Goal: Find specific page/section: Find specific page/section

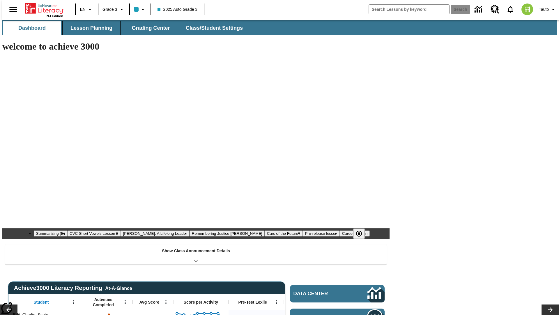
click at [89, 28] on span "Lesson Planning" at bounding box center [91, 28] width 42 height 7
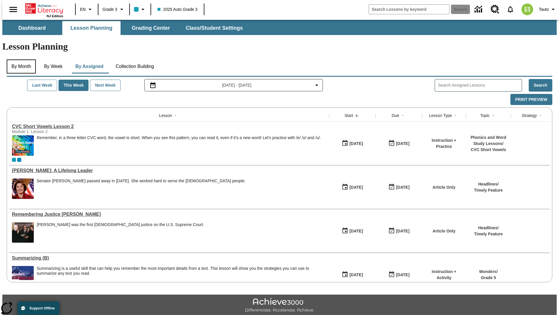
click at [20, 59] on button "By Month" at bounding box center [21, 66] width 29 height 14
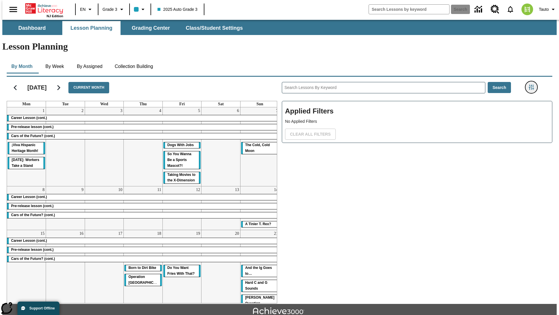
click at [533, 84] on icon "Filters Side menu" at bounding box center [531, 86] width 5 height 5
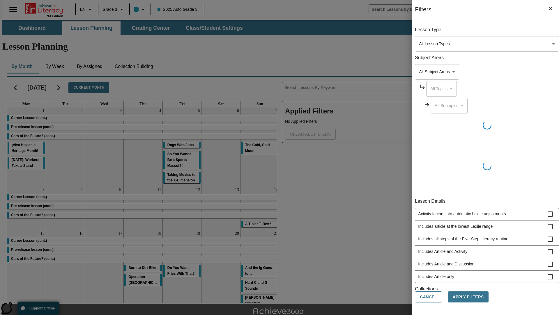
click at [419, 44] on body "Skip to main content [GEOGRAPHIC_DATA] Edition EN Grade 3 2025 Auto Grade 3 Sea…" at bounding box center [279, 180] width 554 height 321
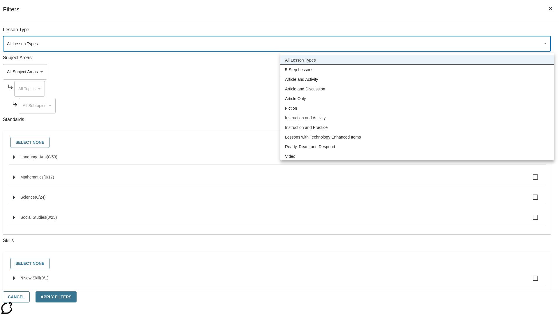
click at [417, 70] on li "5-Step Lessons" at bounding box center [417, 70] width 274 height 10
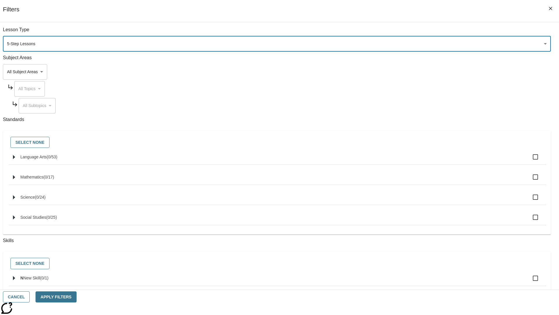
type input "1"
click at [30, 296] on button "Cancel" at bounding box center [16, 296] width 27 height 11
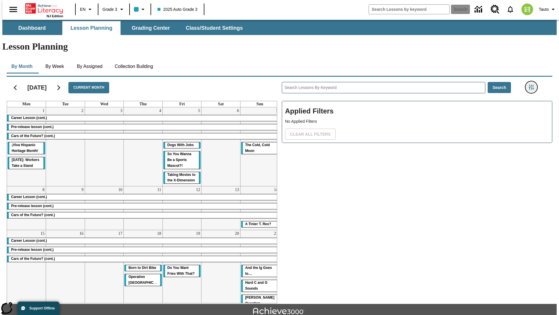
click at [533, 84] on icon "Filters Side menu" at bounding box center [531, 86] width 5 height 5
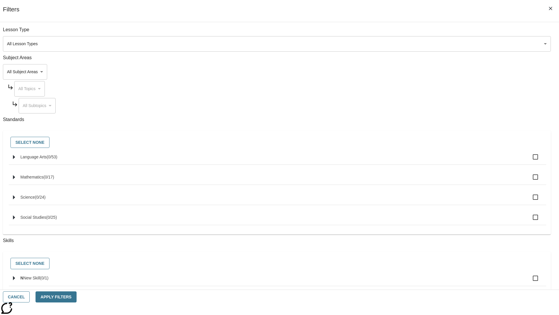
click at [419, 44] on body "Skip to main content [GEOGRAPHIC_DATA] Edition EN Grade 3 2025 Auto Grade 3 Sea…" at bounding box center [279, 180] width 554 height 321
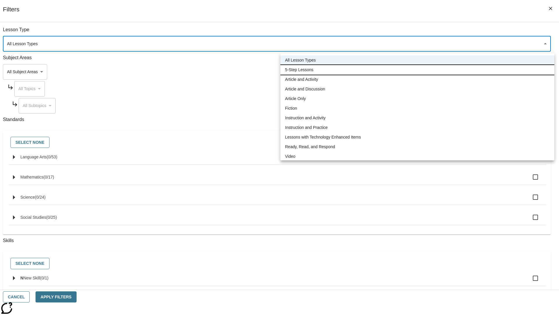
click at [417, 70] on li "5-Step Lessons" at bounding box center [417, 70] width 274 height 10
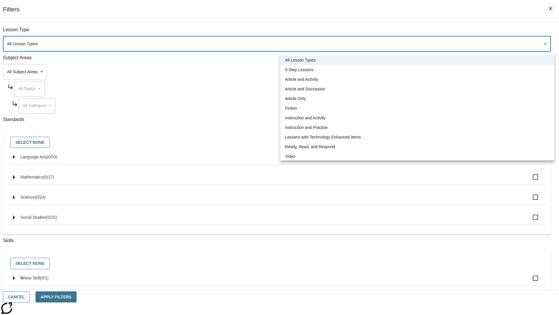
type input "1"
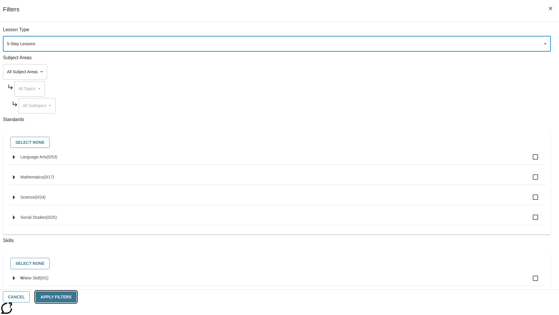
click at [76, 296] on button "Apply Filters" at bounding box center [56, 296] width 41 height 11
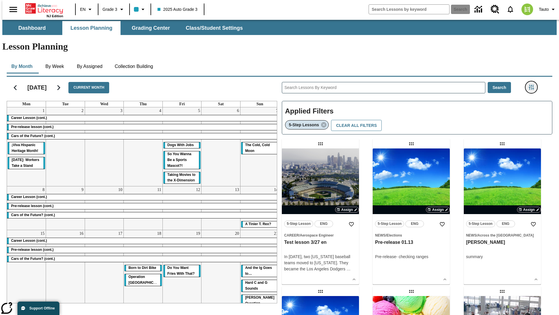
click at [533, 84] on icon "Filters Side menu" at bounding box center [531, 86] width 5 height 5
